Goal: Information Seeking & Learning: Learn about a topic

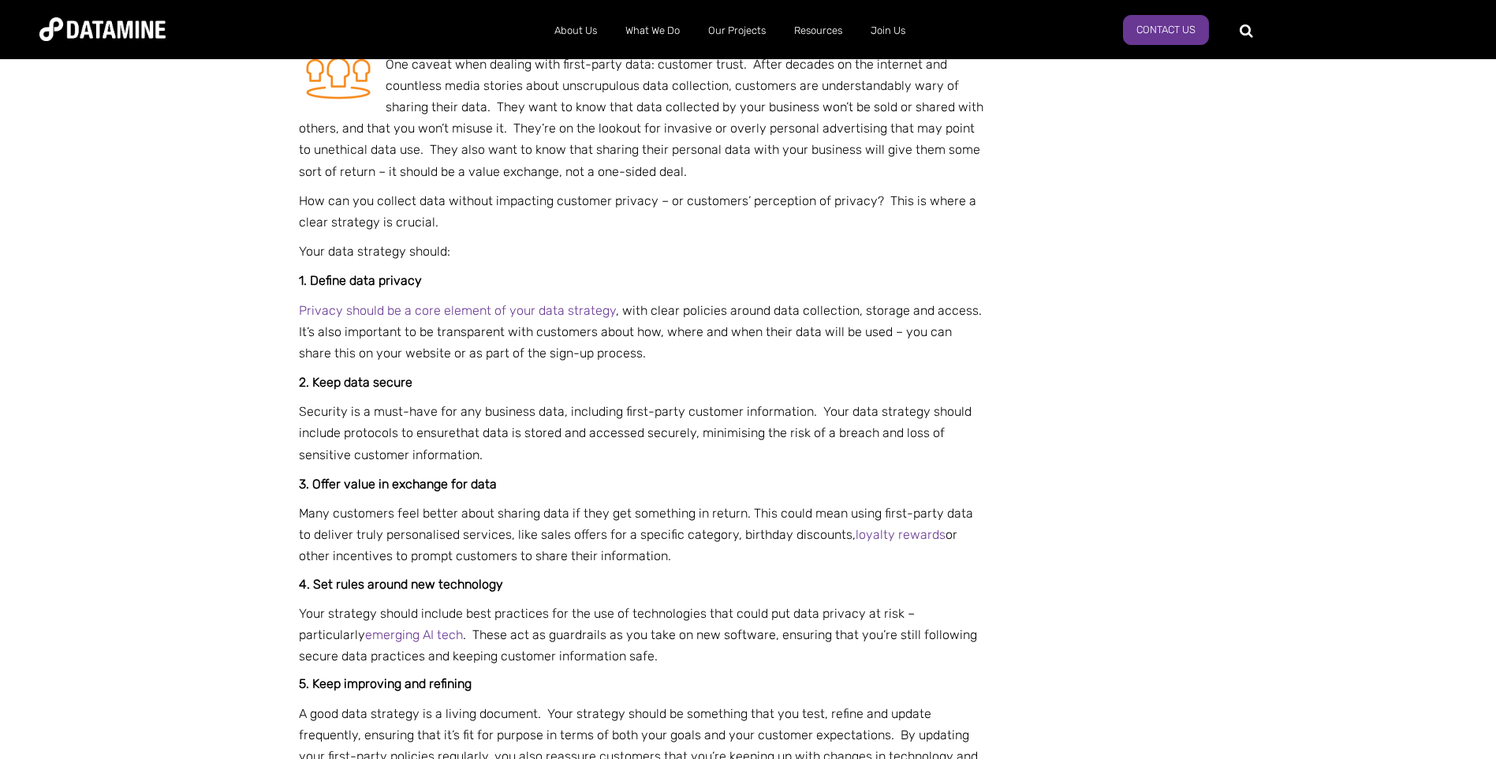
scroll to position [2208, 0]
click at [719, 364] on div "Smarter insights start in-house with first-party data Build a strategy designed…" at bounding box center [643, 476] width 688 height 5176
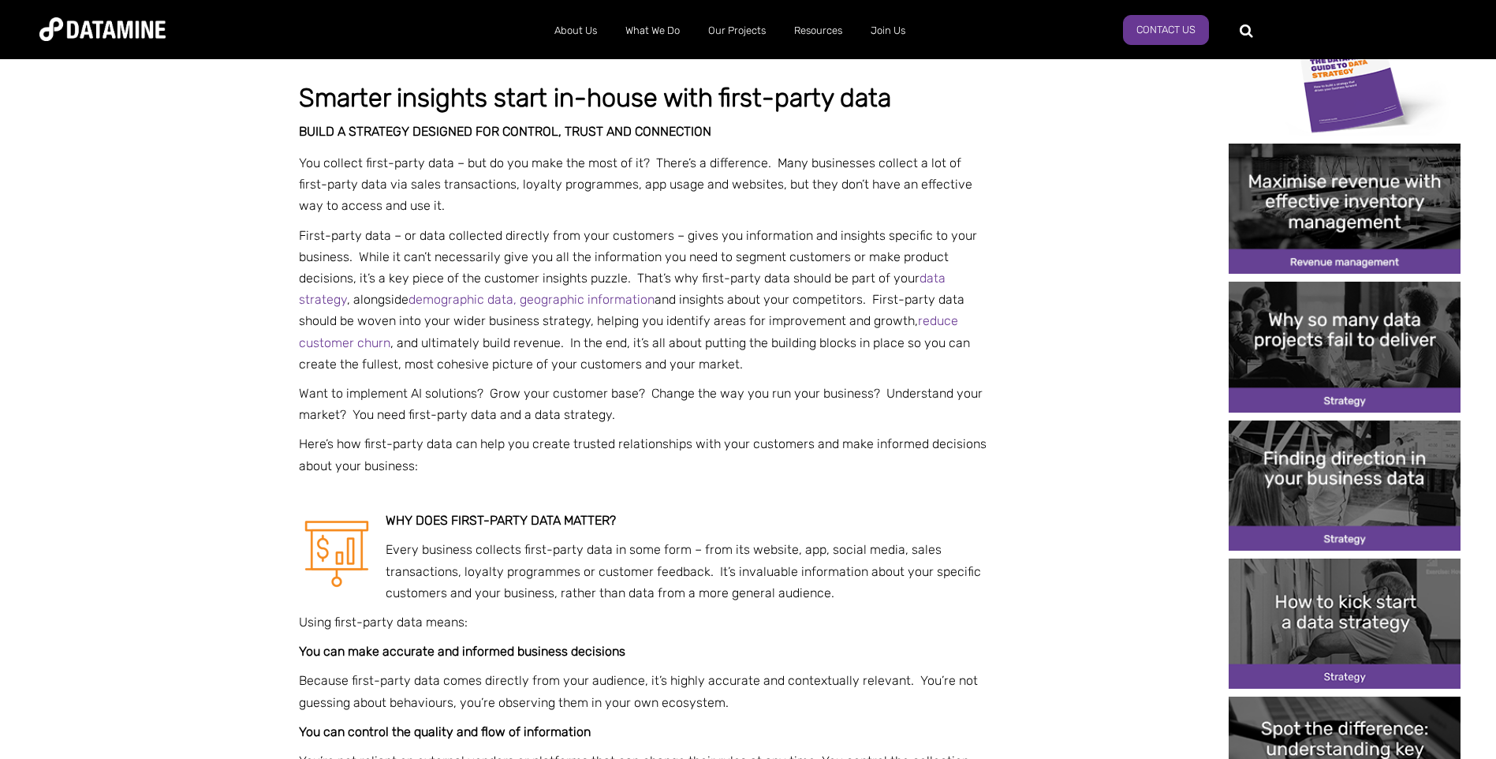
scroll to position [473, 0]
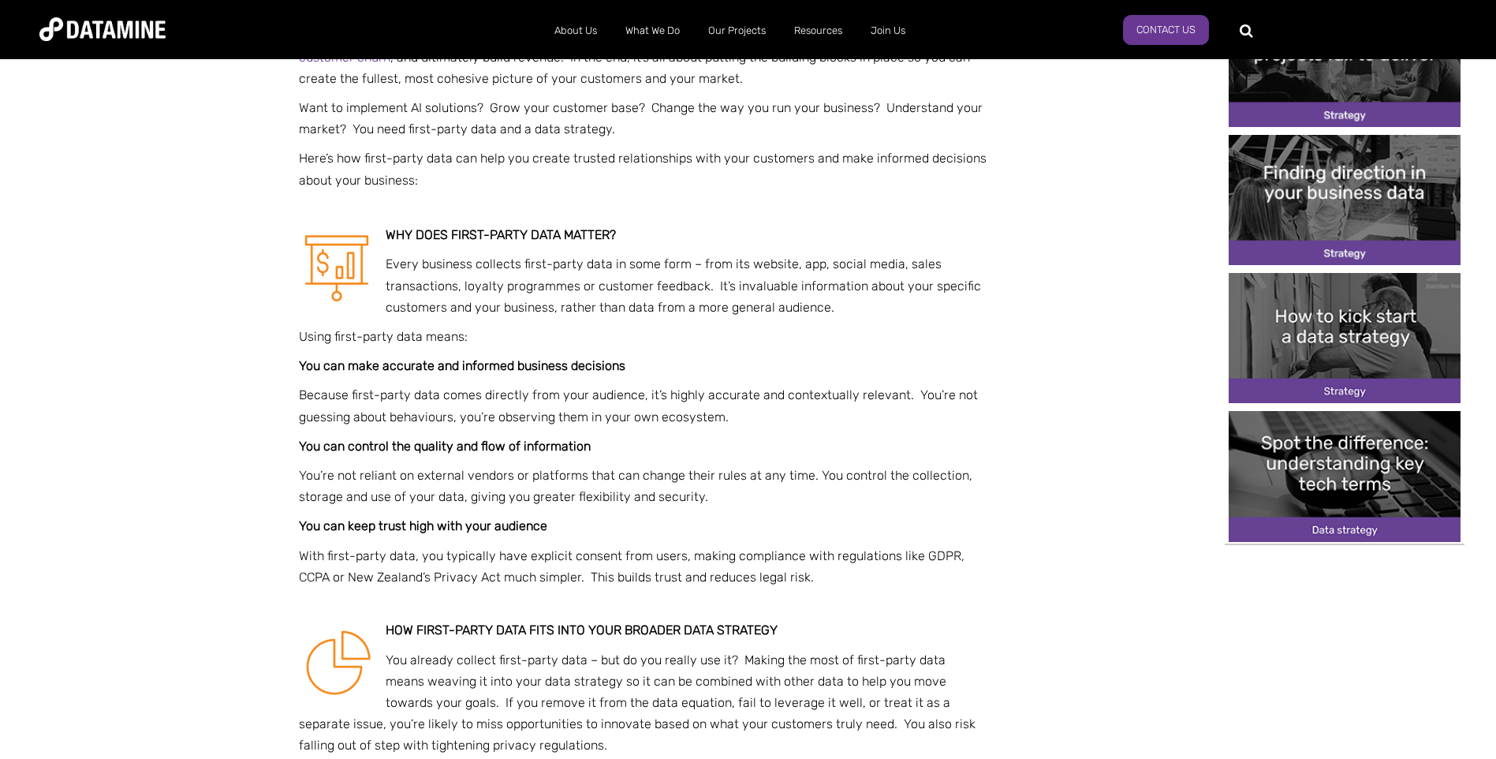
scroll to position [867, 0]
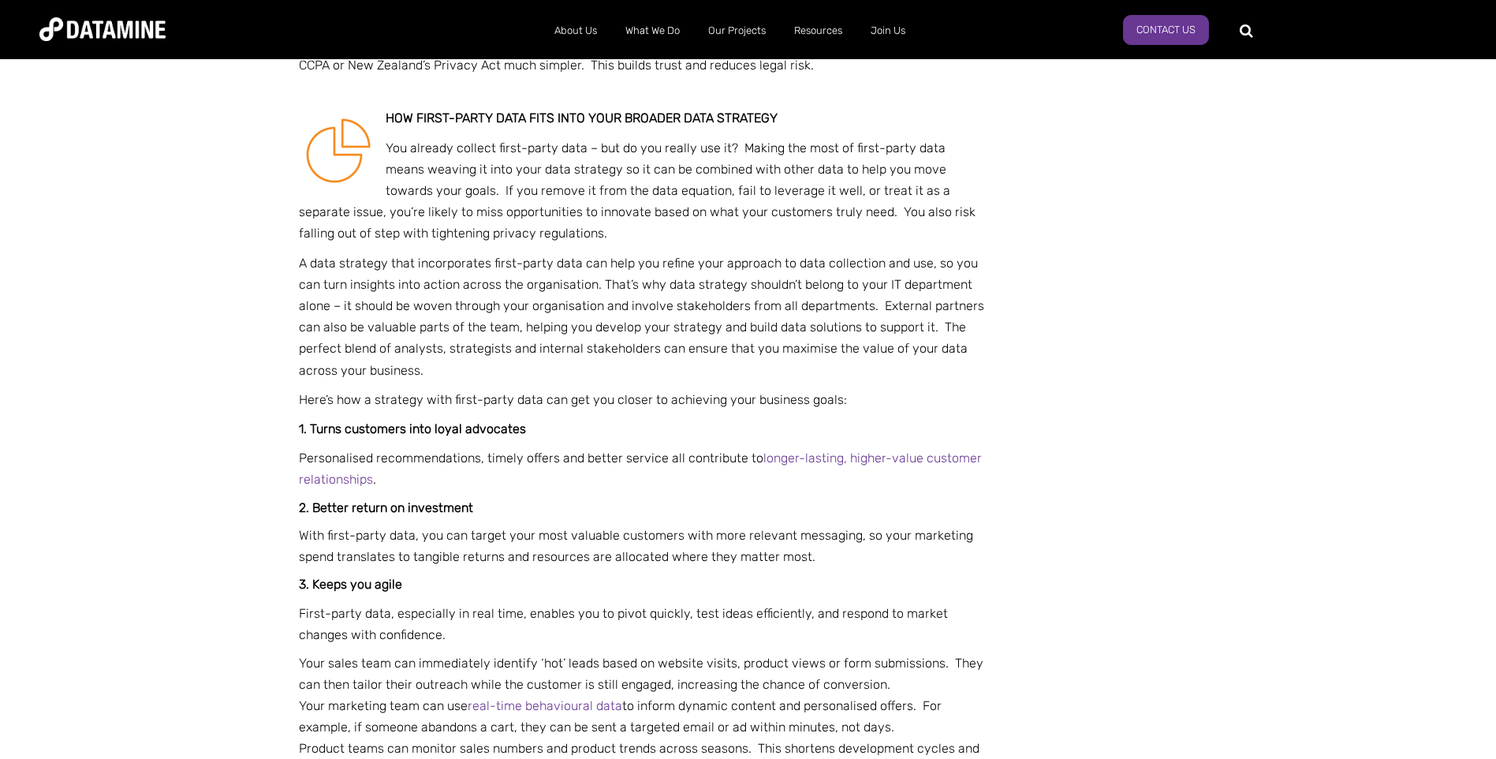
scroll to position [1341, 0]
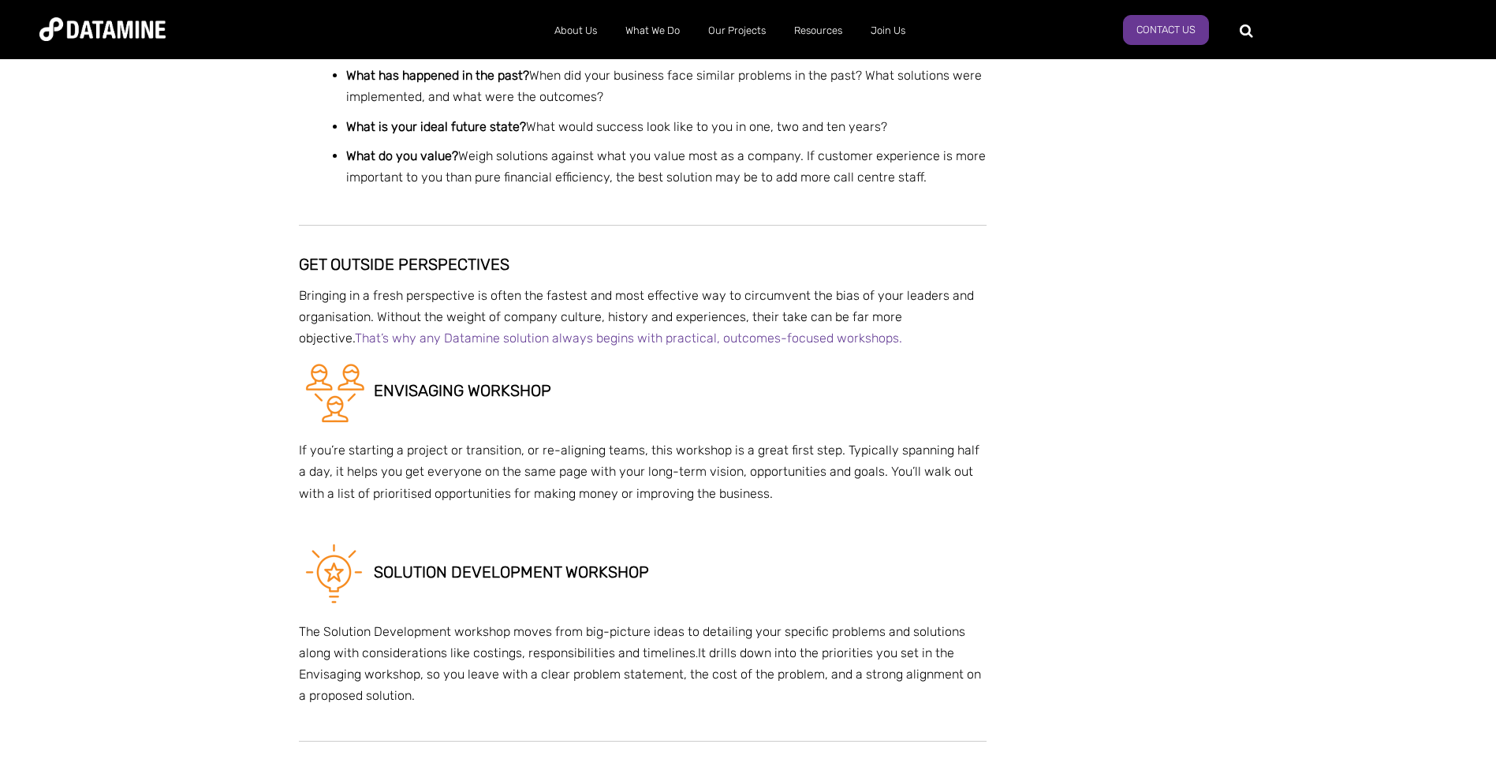
scroll to position [2445, 0]
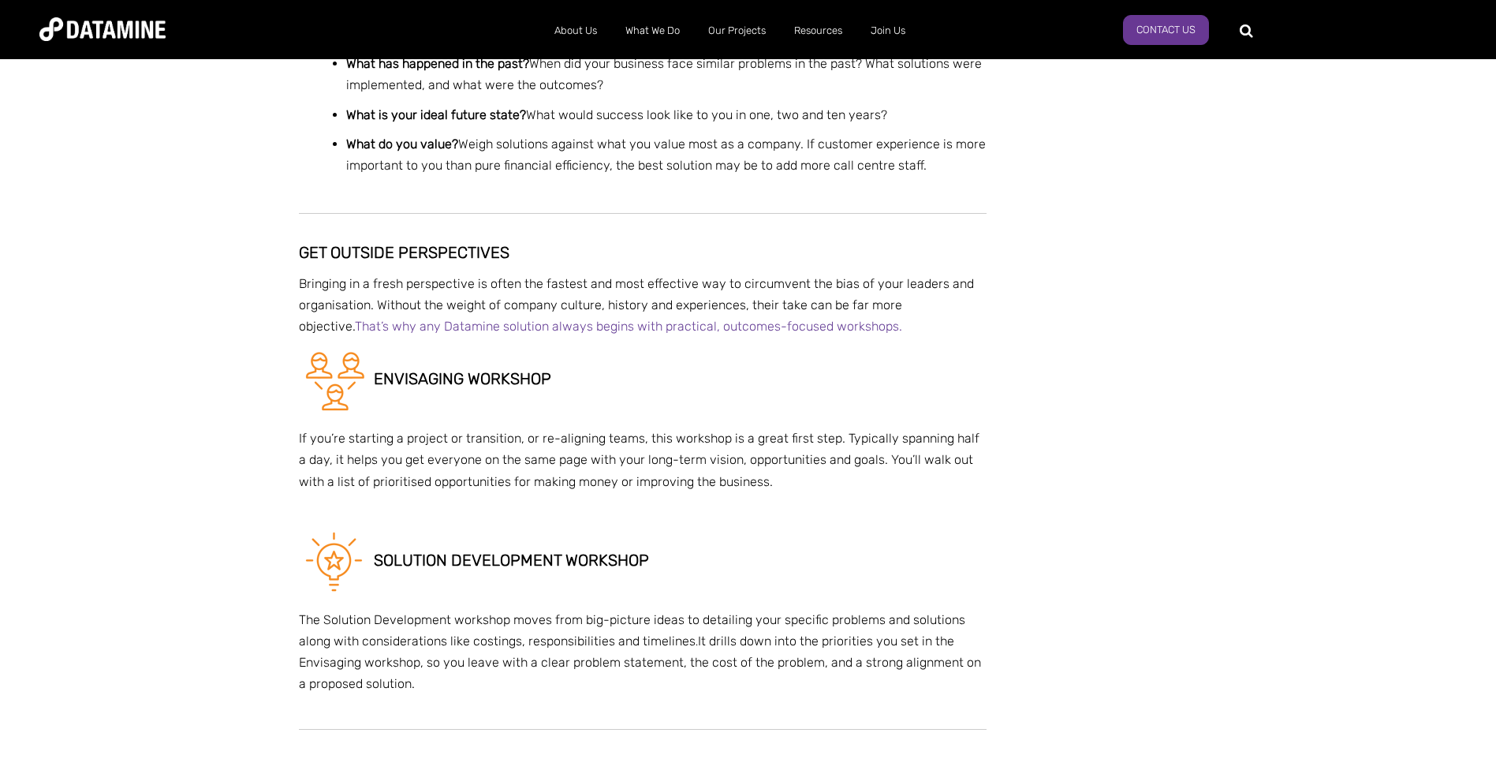
click at [506, 324] on span "That’s why any Datamine solution always begins with practical, outcomes-focused…" at bounding box center [628, 326] width 547 height 15
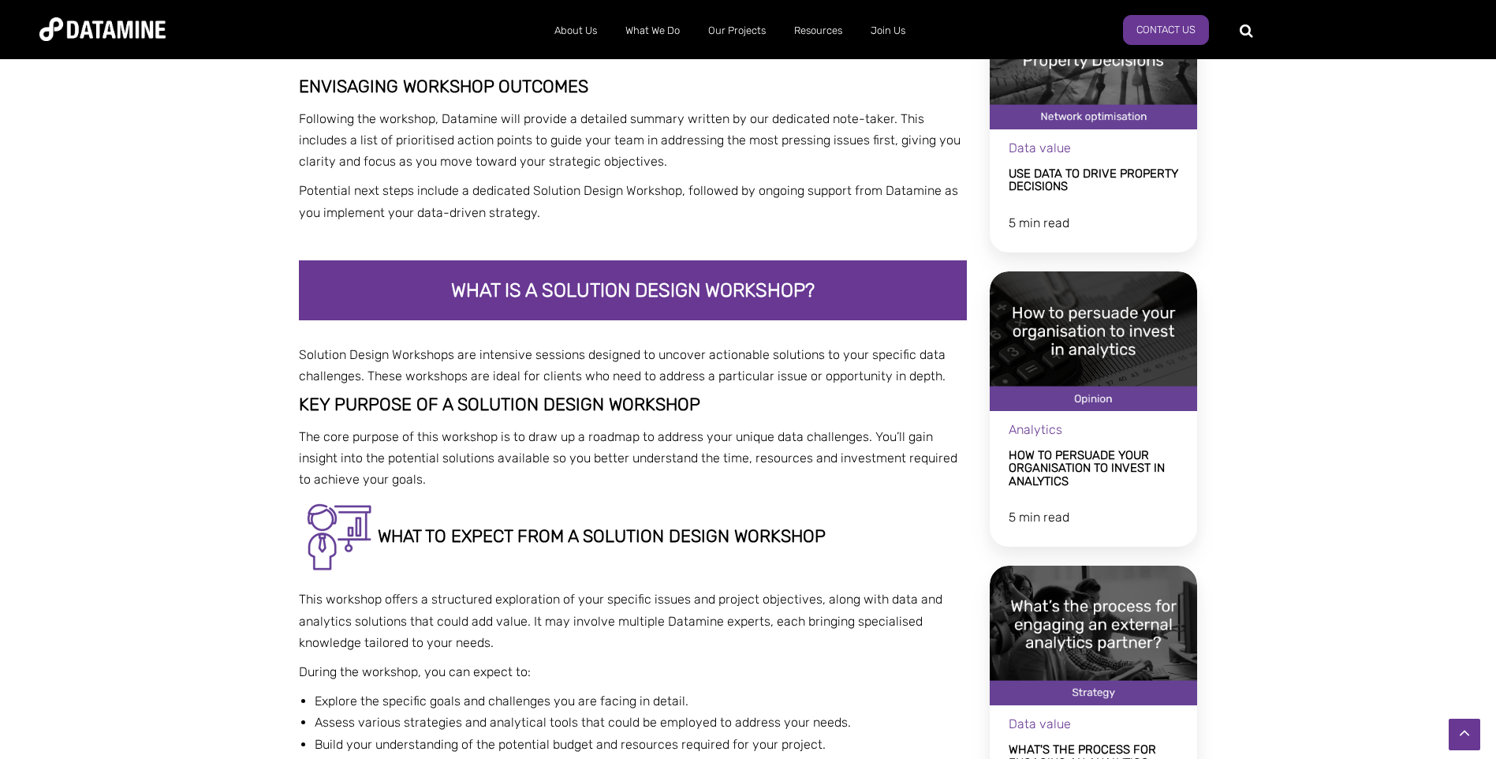
scroll to position [1735, 0]
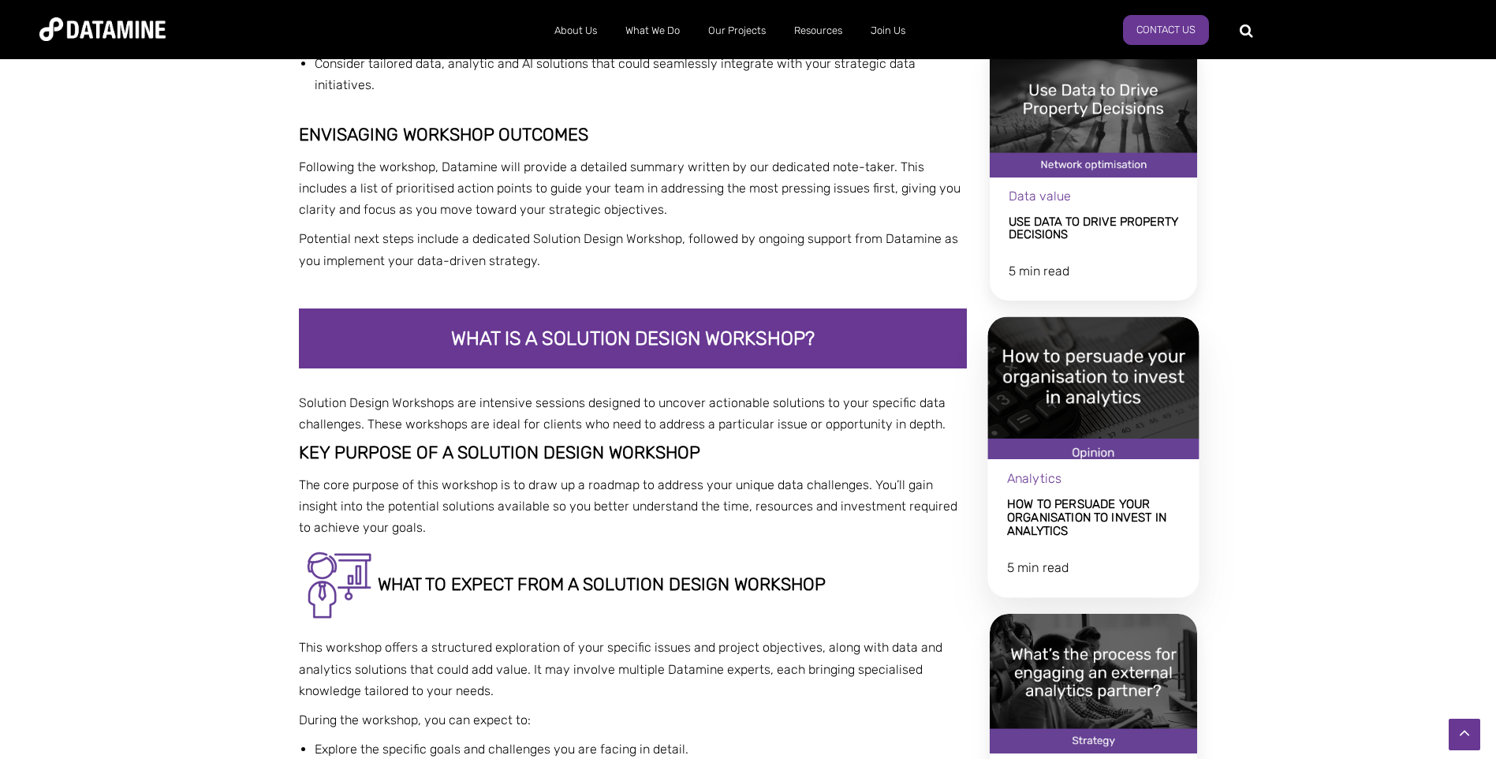
click at [1038, 517] on link "How to persuade your organisation to invest in analytics" at bounding box center [1093, 457] width 211 height 281
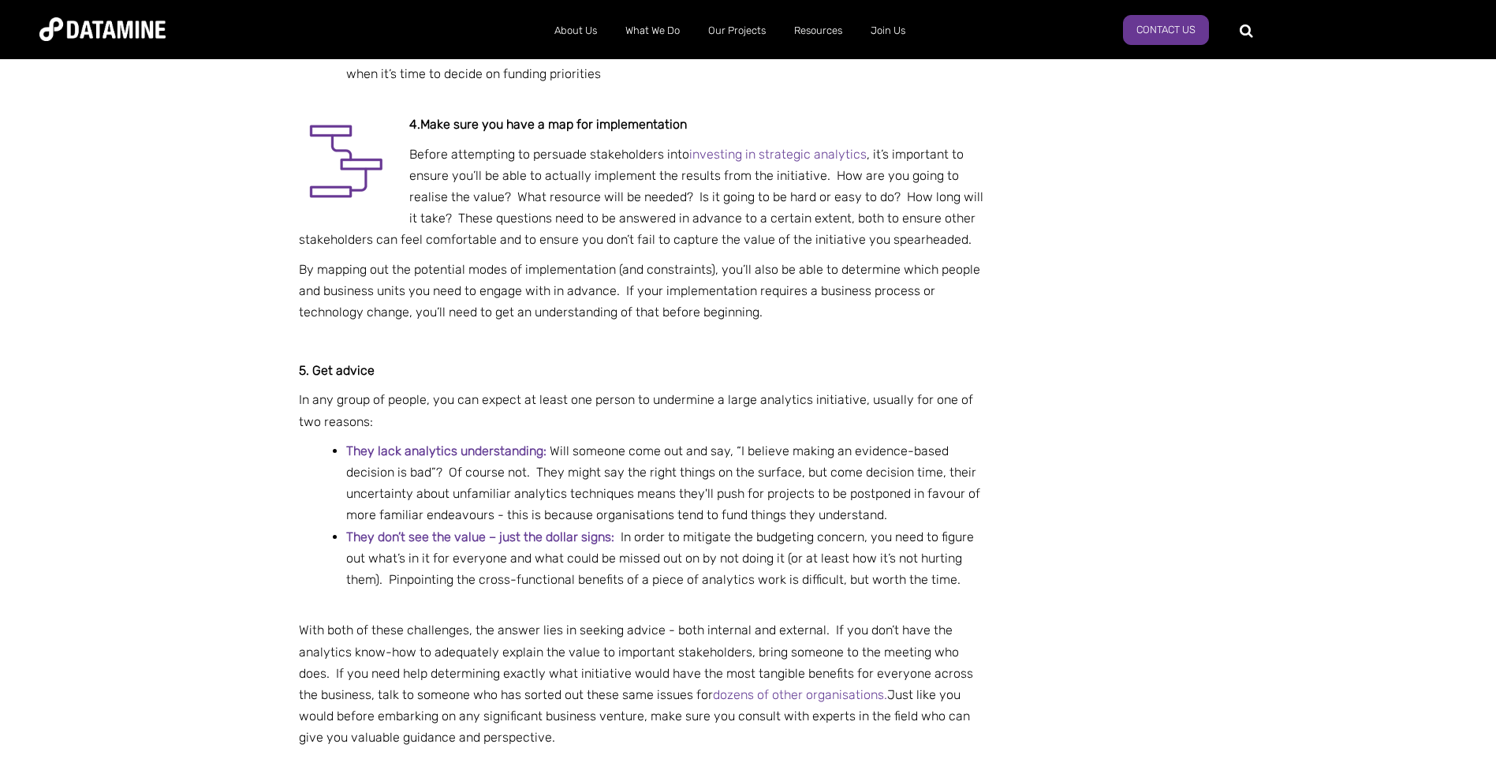
scroll to position [1527, 0]
